Goal: Transaction & Acquisition: Purchase product/service

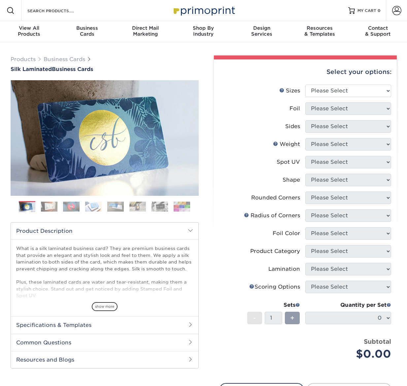
click at [182, 207] on img at bounding box center [182, 207] width 17 height 10
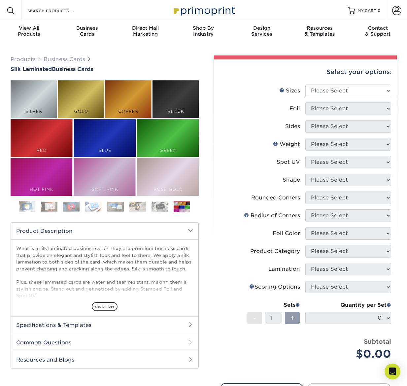
click at [164, 205] on img at bounding box center [160, 207] width 17 height 10
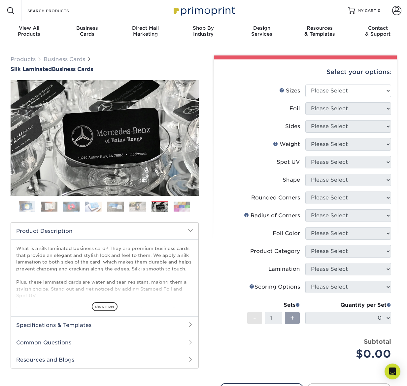
click at [138, 207] on img at bounding box center [138, 207] width 17 height 10
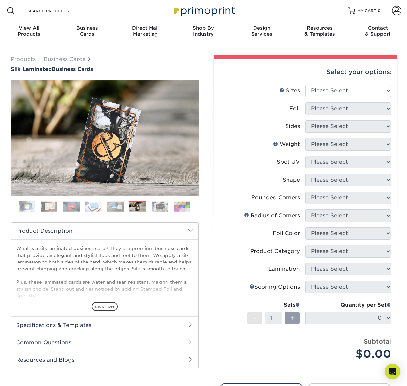
click at [117, 209] on img at bounding box center [115, 207] width 17 height 10
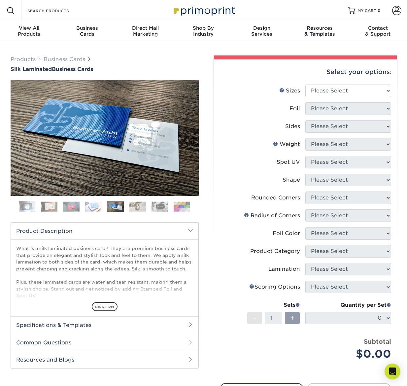
click at [94, 206] on img at bounding box center [93, 207] width 17 height 10
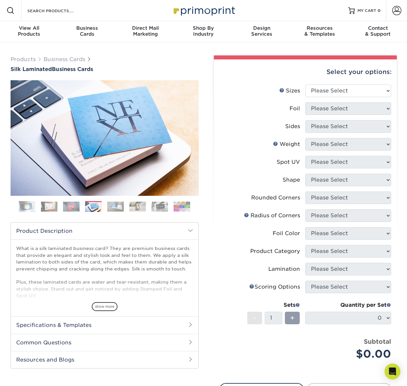
click at [72, 207] on img at bounding box center [71, 207] width 17 height 10
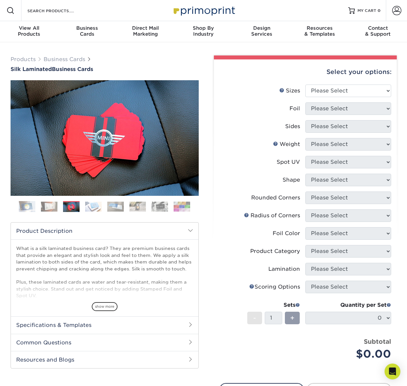
click at [51, 206] on img at bounding box center [49, 207] width 17 height 10
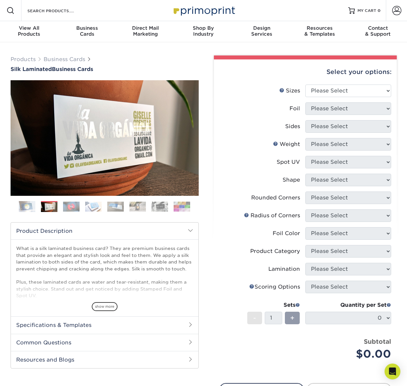
click at [25, 209] on img at bounding box center [27, 207] width 17 height 17
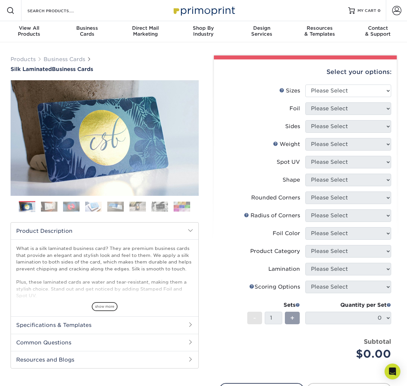
click at [160, 208] on img at bounding box center [160, 207] width 17 height 10
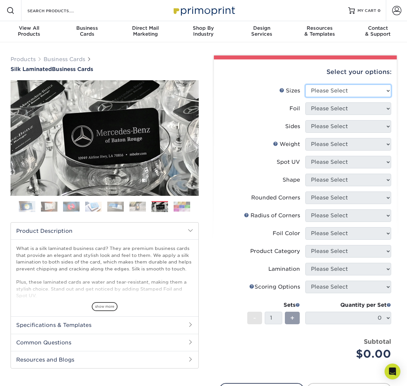
click at [329, 91] on select "Please Select 1.5" x 3.5" - Mini 1.75" x 3.5" - Mini 2" x 2" - Square 2" x 3" -…" at bounding box center [349, 91] width 86 height 13
click at [136, 208] on img at bounding box center [138, 207] width 17 height 10
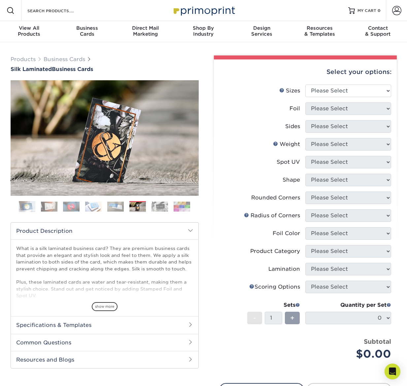
click at [72, 209] on img at bounding box center [71, 207] width 17 height 10
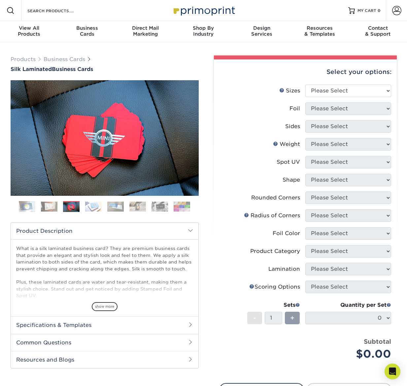
click at [352, 89] on select "Please Select 1.5" x 3.5" - Mini 1.75" x 3.5" - Mini 2" x 2" - Square 2" x 3" -…" at bounding box center [349, 91] width 86 height 13
select select "2.00x3.50"
click at [351, 109] on select "Please Select Yes No" at bounding box center [349, 108] width 86 height 13
select select "1"
click at [338, 126] on select "Please Select Print Both Sides Print Both Sides - Foil Both Sides Print Both Si…" at bounding box center [349, 126] width 86 height 13
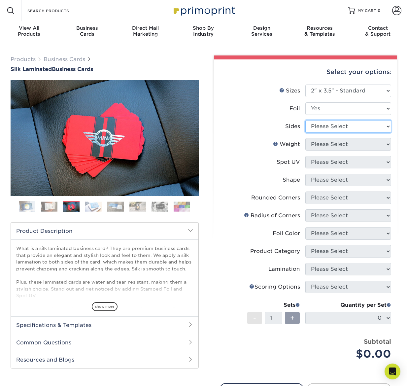
select select "34527644-b4fd-4ffb-9092-1318eefcd9d9"
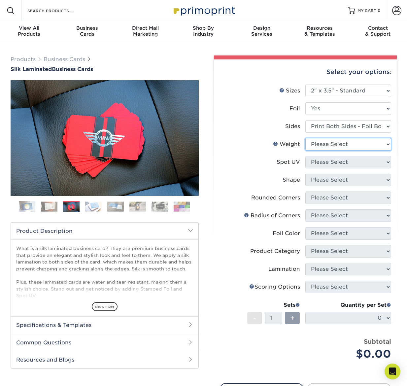
click at [338, 148] on select "Please Select 16PT" at bounding box center [349, 144] width 86 height 13
select select "16PT"
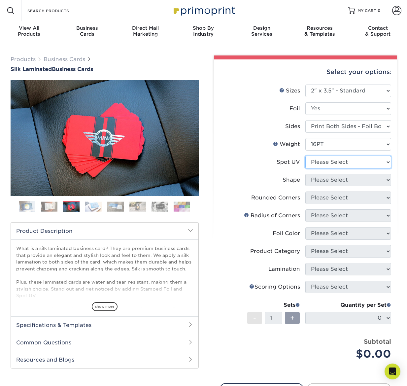
click at [332, 161] on select "Please Select No Spot UV Front and Back (Both Sides) Front Only Back Only" at bounding box center [349, 162] width 86 height 13
select select "0"
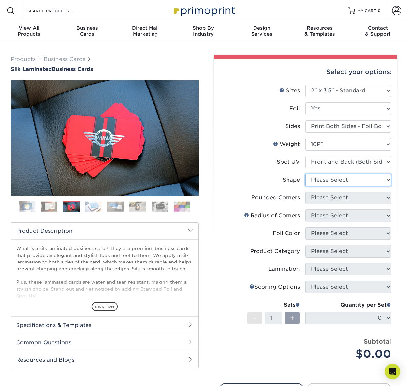
click at [337, 180] on select "Please Select Standard" at bounding box center [349, 180] width 86 height 13
select select "standard"
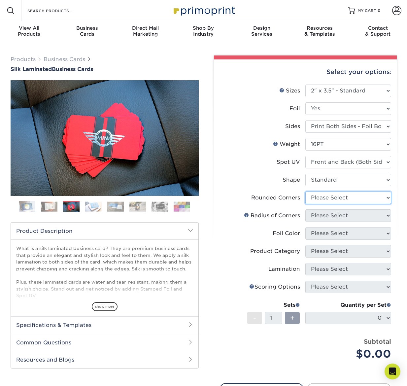
click at [332, 200] on select "Please Select Yes - Round 2 Corners Yes - Round 4 Corners No" at bounding box center [349, 198] width 86 height 13
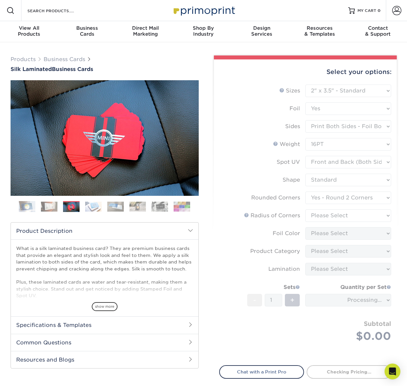
click at [332, 198] on form "Sizes Help Sizes Please Select 1.5" x 3.5" - Mini 1.75" x 3.5" - Mini 2" x 2" -…" at bounding box center [305, 221] width 173 height 273
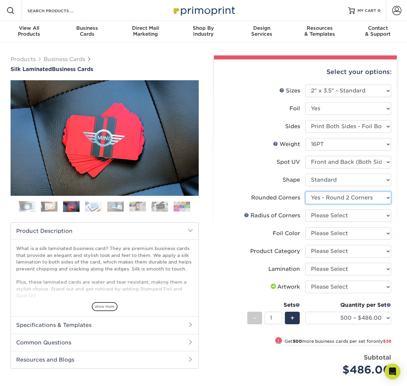
click at [350, 197] on select "Please Select Yes - Round 2 Corners Yes - Round 4 Corners No" at bounding box center [349, 198] width 86 height 13
select select "7672df9e-0e0a-464d-8e1f-920c575e4da3"
click at [348, 214] on select "Please Select Rounded 1/8" Rounded 1/4"" at bounding box center [349, 216] width 86 height 13
select select "589680c7-ee9a-431b-9d12-d7aeb1386a97"
click at [349, 232] on select "Please Select Silver Foil Black Foil Blue Foil Copper Foil Gold Foil Red Foil R…" at bounding box center [349, 233] width 86 height 13
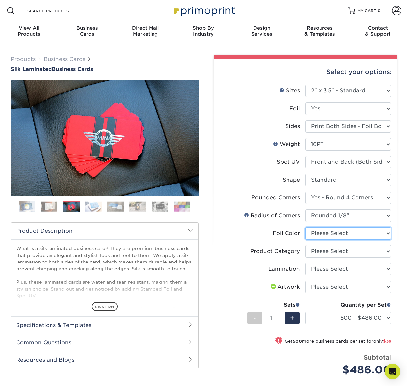
select select "0f01133c-0ff0-451e-ba4e-12f7b4531a1f"
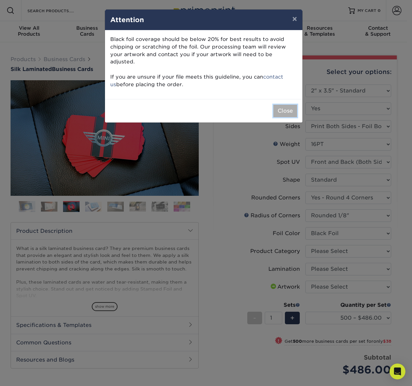
click at [283, 105] on button "Close" at bounding box center [286, 111] width 24 height 13
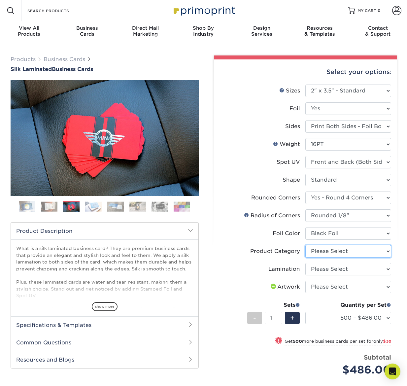
click at [332, 252] on select "Please Select Business Cards" at bounding box center [349, 251] width 86 height 13
select select "3b5148f1-0588-4f88-a218-97bcfdce65c1"
click at [327, 271] on select "Please Select Silk" at bounding box center [349, 269] width 86 height 13
select select "ccacb42f-45f7-42d3-bbd3-7c8421cf37f0"
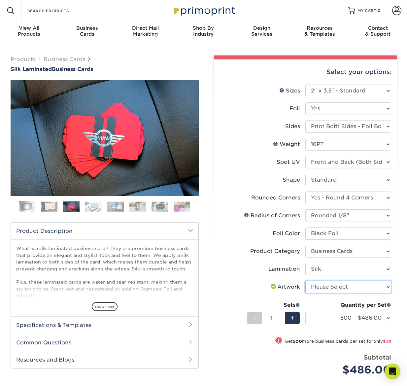
click at [321, 288] on select "Please Select I will upload files I need a design - $100" at bounding box center [349, 287] width 86 height 13
select select "upload"
